Goal: Navigation & Orientation: Go to known website

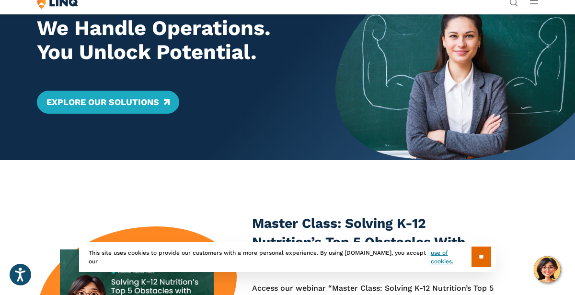
scroll to position [71, 0]
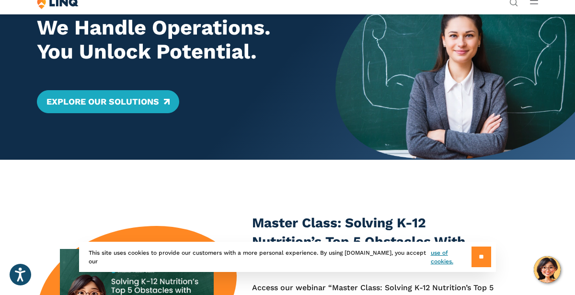
click at [477, 254] on input "**" at bounding box center [481, 256] width 20 height 21
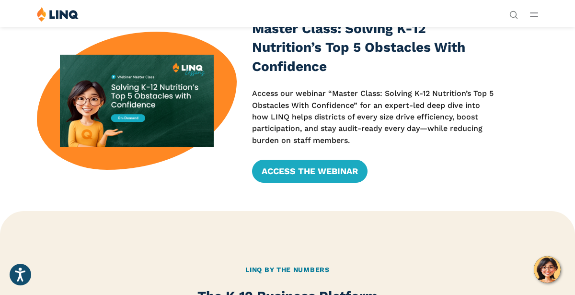
scroll to position [0, 0]
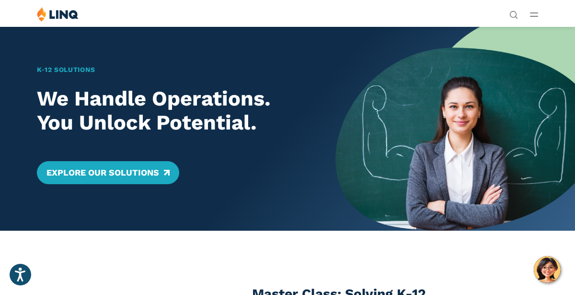
click at [59, 16] on img at bounding box center [58, 14] width 42 height 15
